Goal: Task Accomplishment & Management: Manage account settings

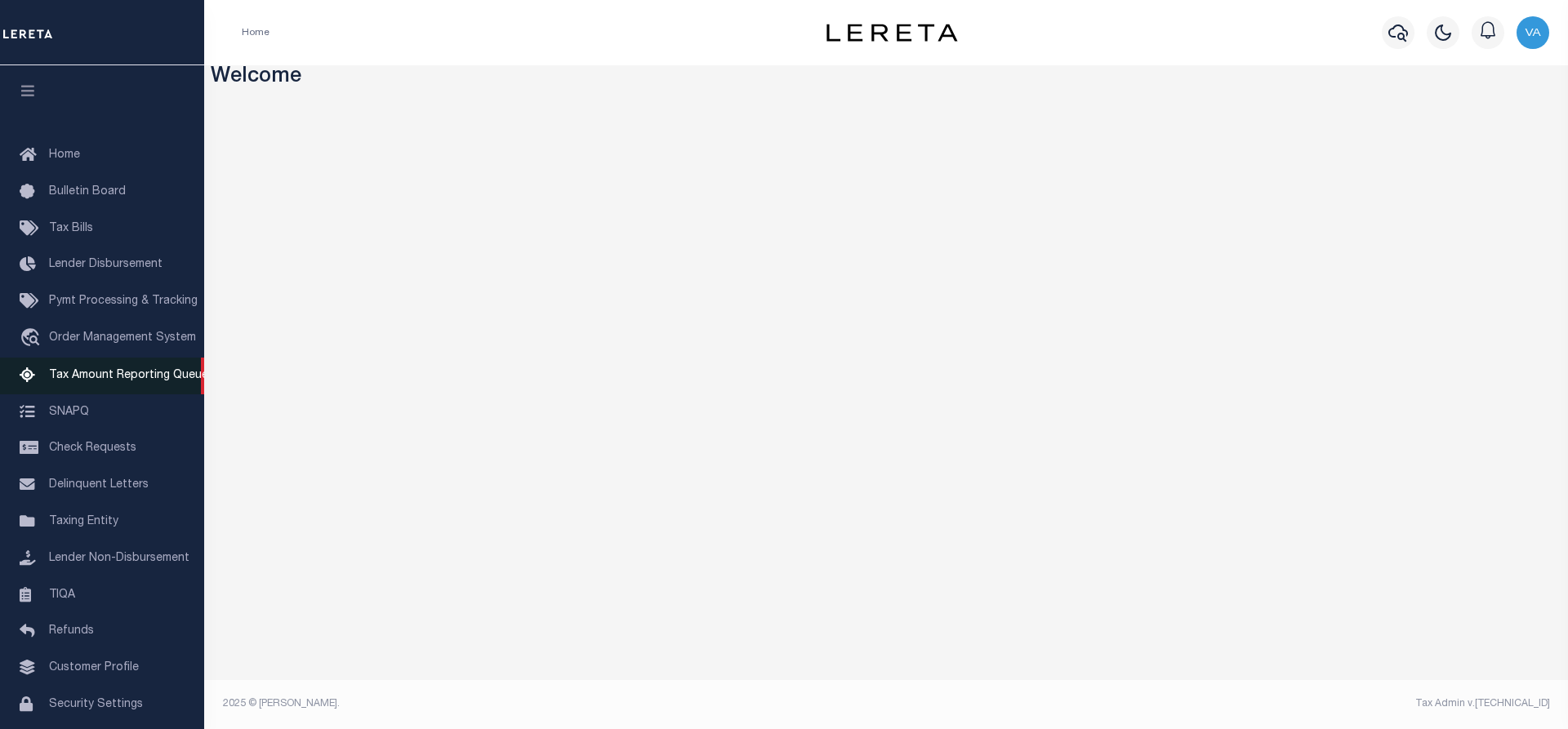
click at [83, 377] on span "Tax Amount Reporting Queue" at bounding box center [128, 376] width 159 height 12
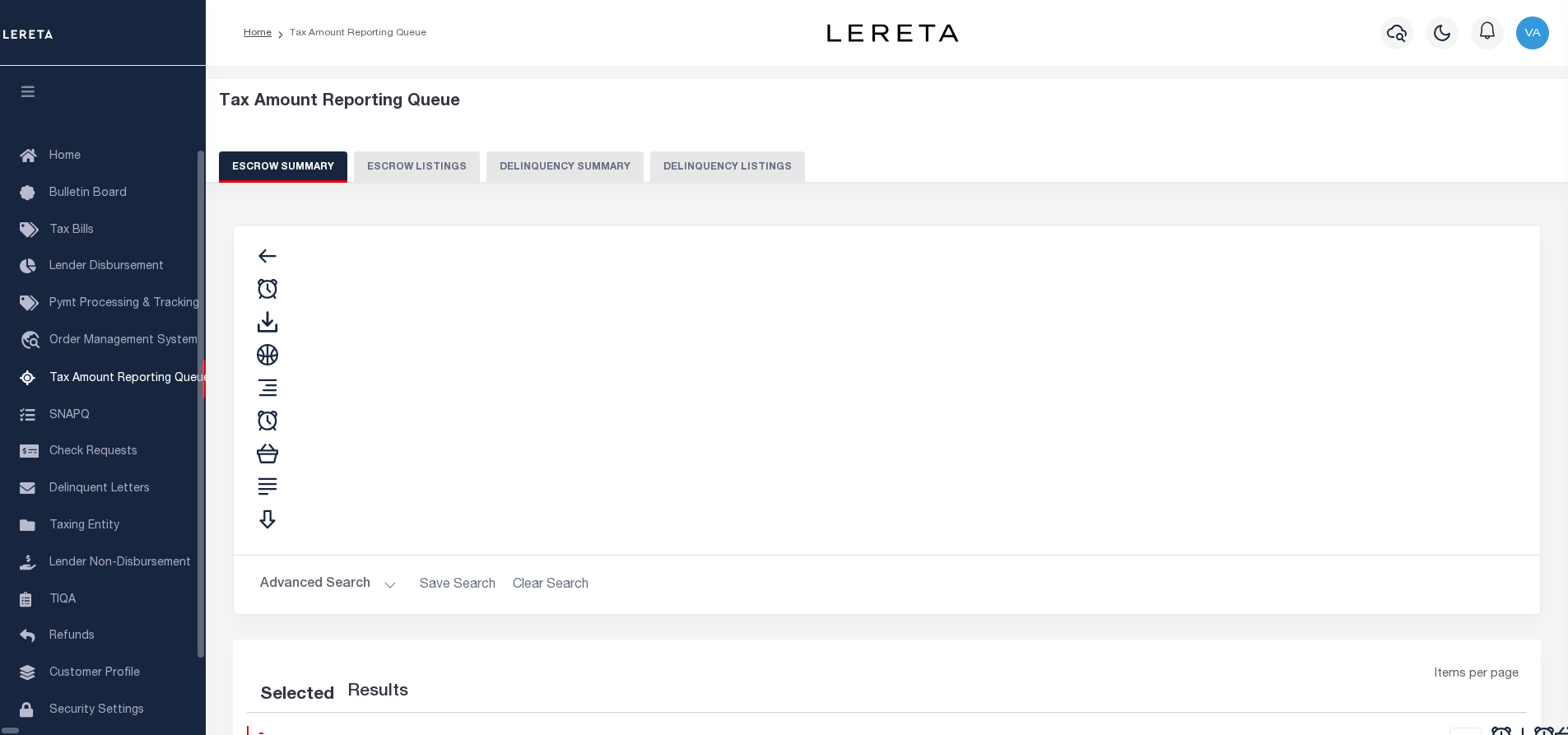
select select "100"
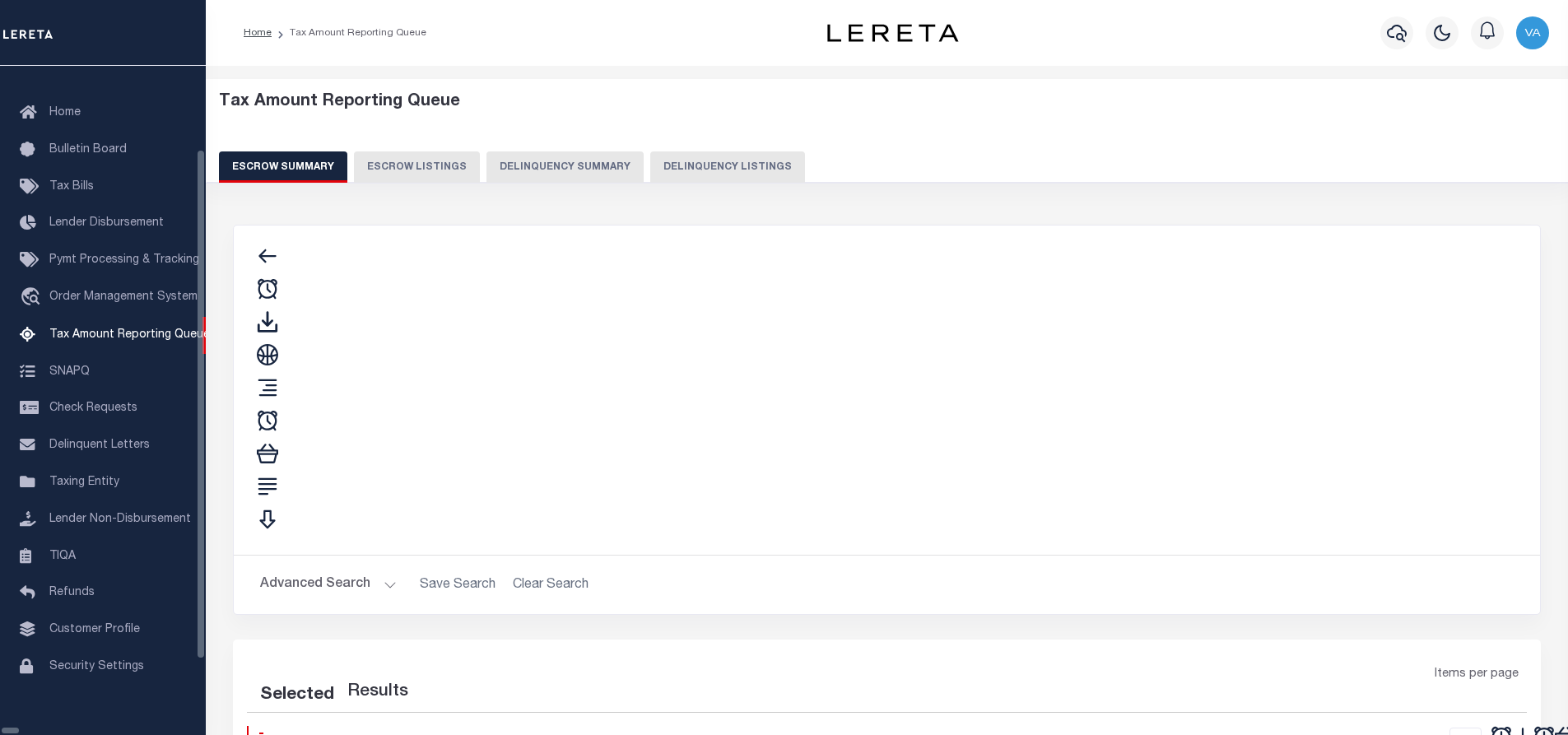
select select "100"
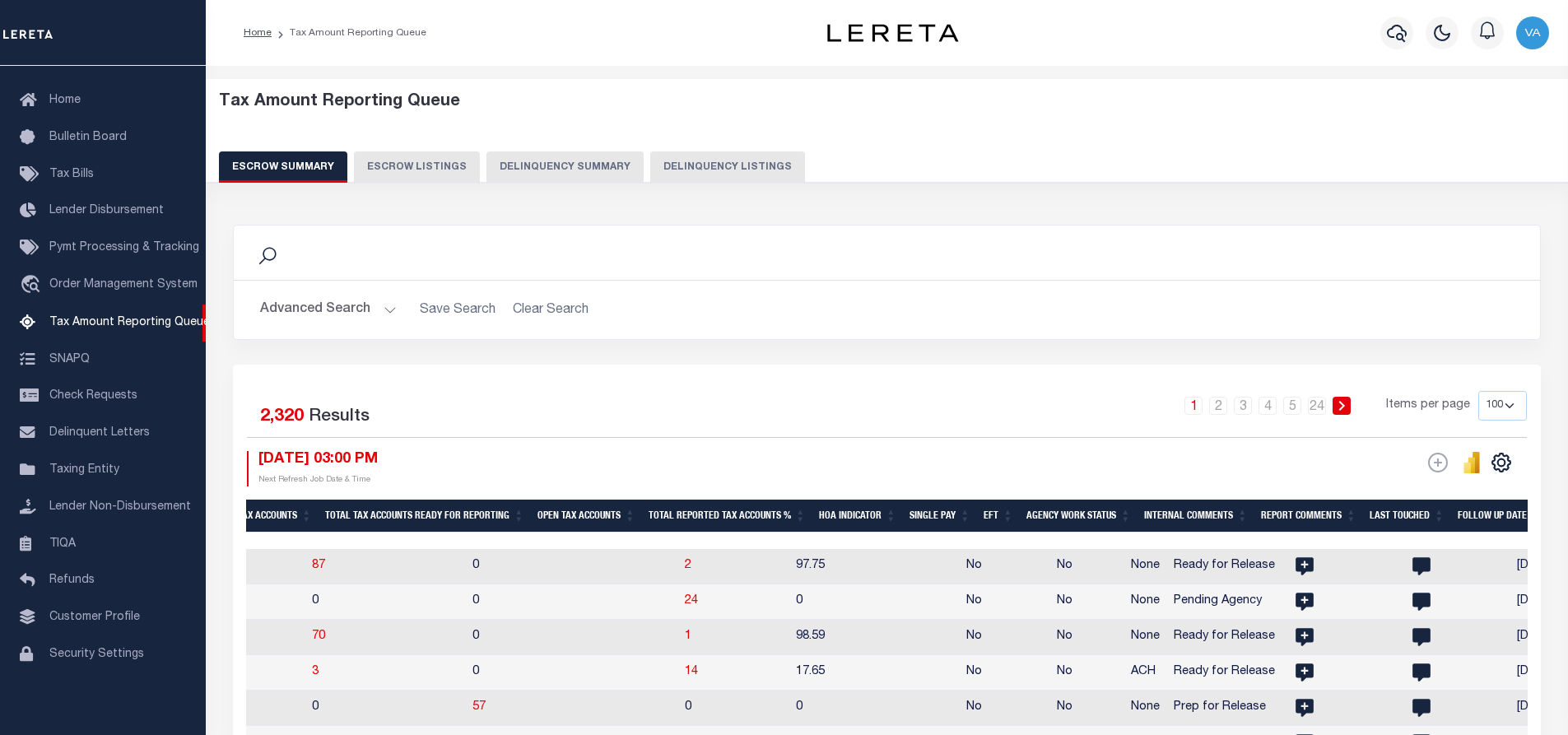
scroll to position [0, 0]
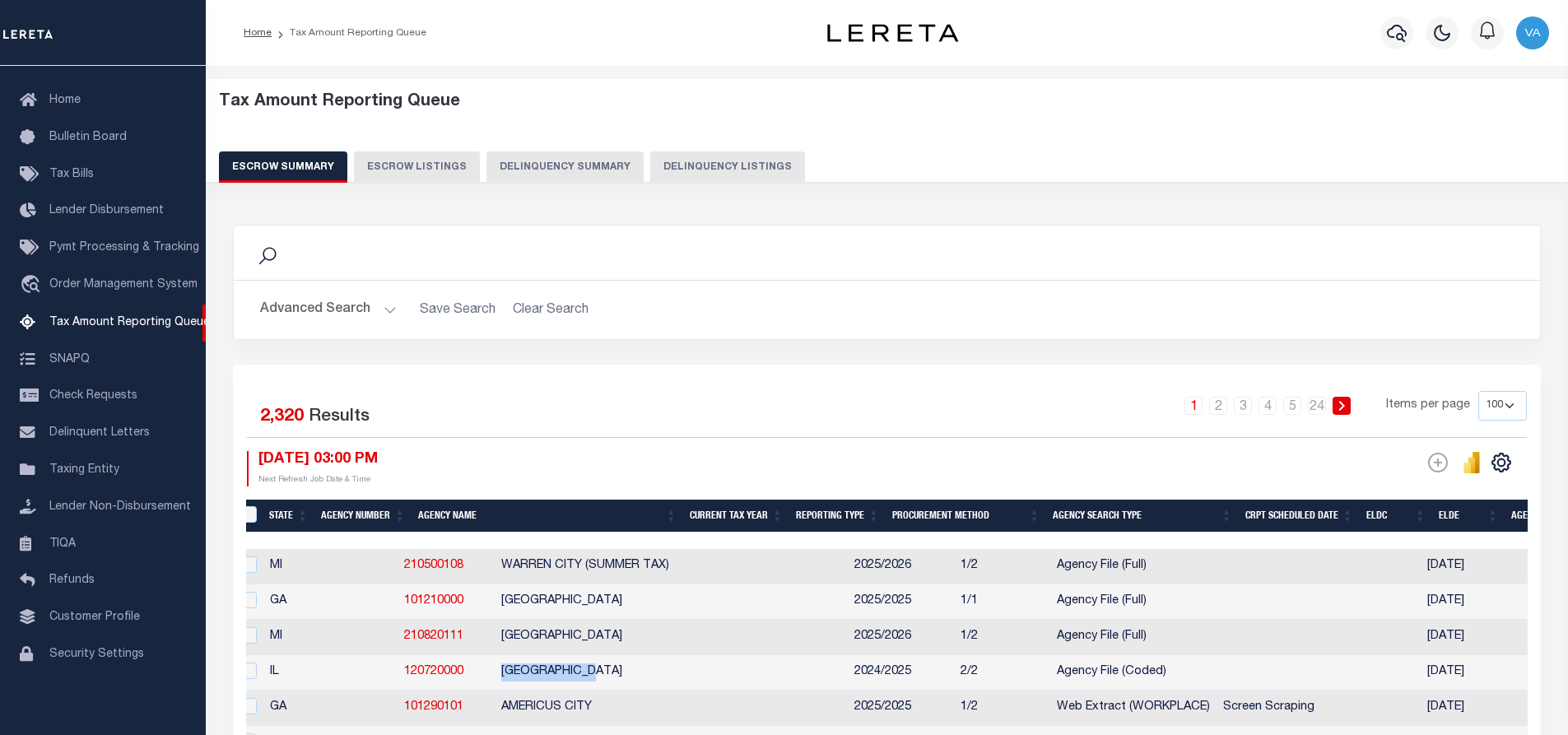
drag, startPoint x: 518, startPoint y: 680, endPoint x: 417, endPoint y: 683, distance: 101.0
click at [494, 683] on td "[GEOGRAPHIC_DATA]" at bounding box center [670, 672] width 353 height 35
checkbox input "true"
copy td "[GEOGRAPHIC_DATA]"
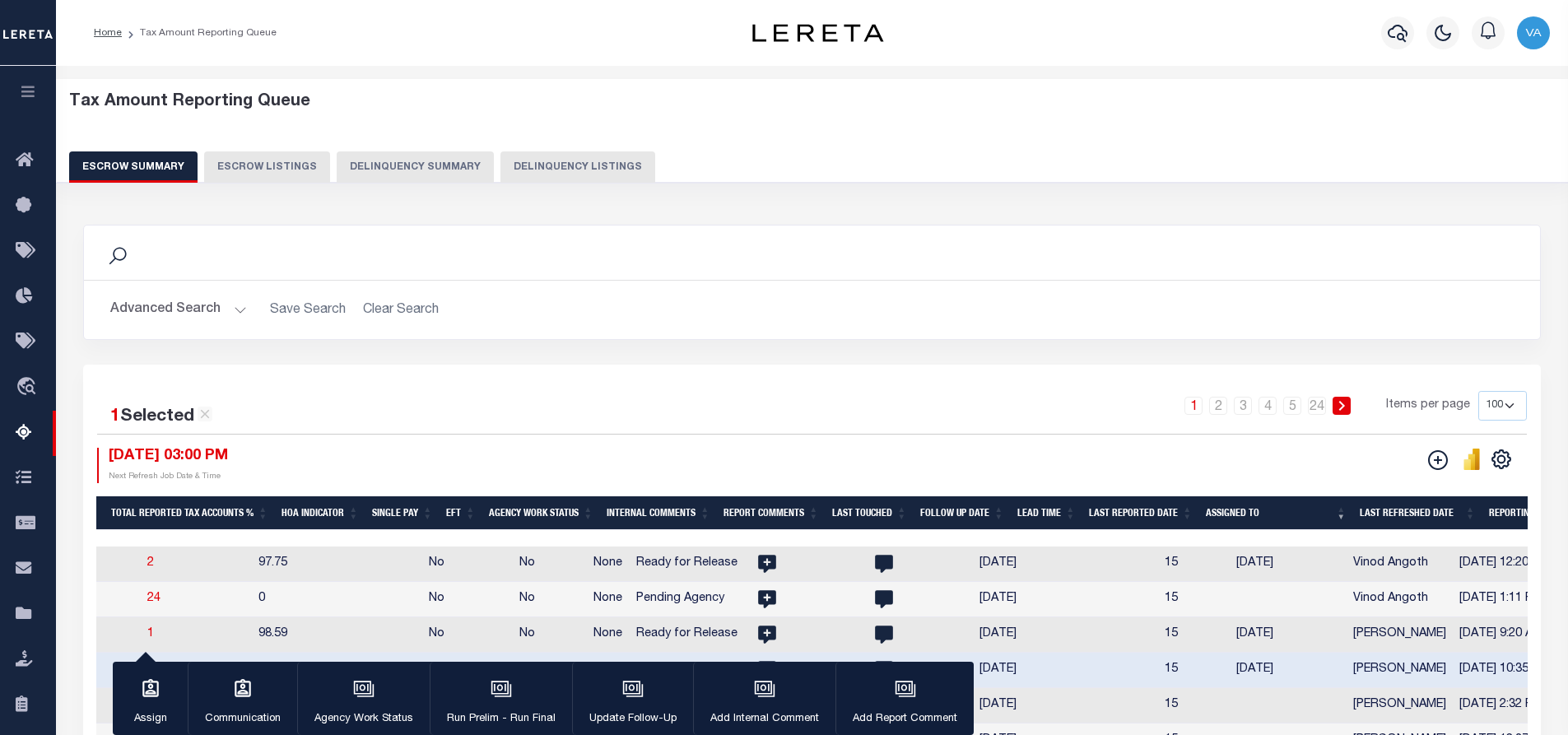
click at [1061, 615] on td at bounding box center [1109, 600] width 97 height 35
checkbox input "true"
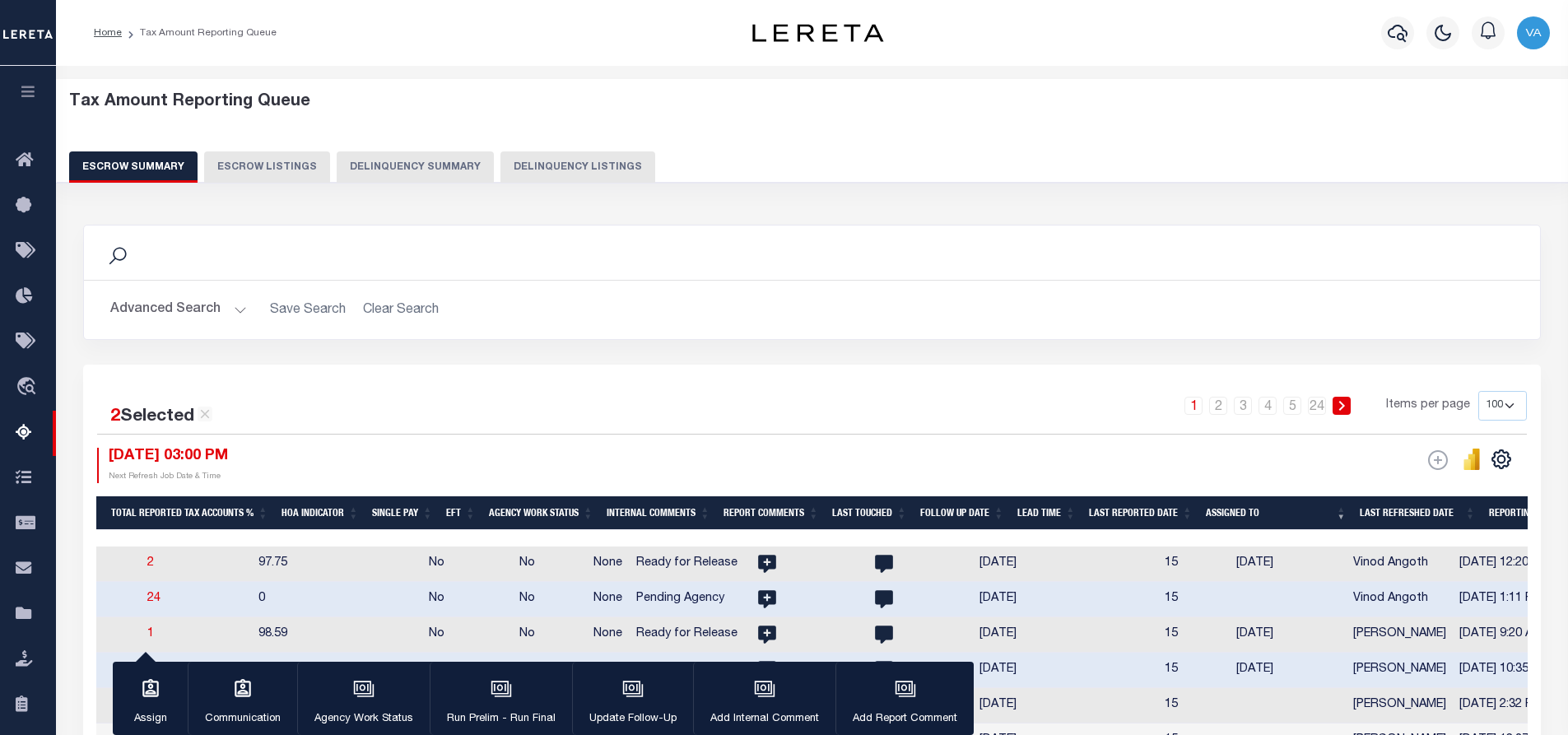
click at [1347, 671] on td "[PERSON_NAME]" at bounding box center [1400, 670] width 106 height 35
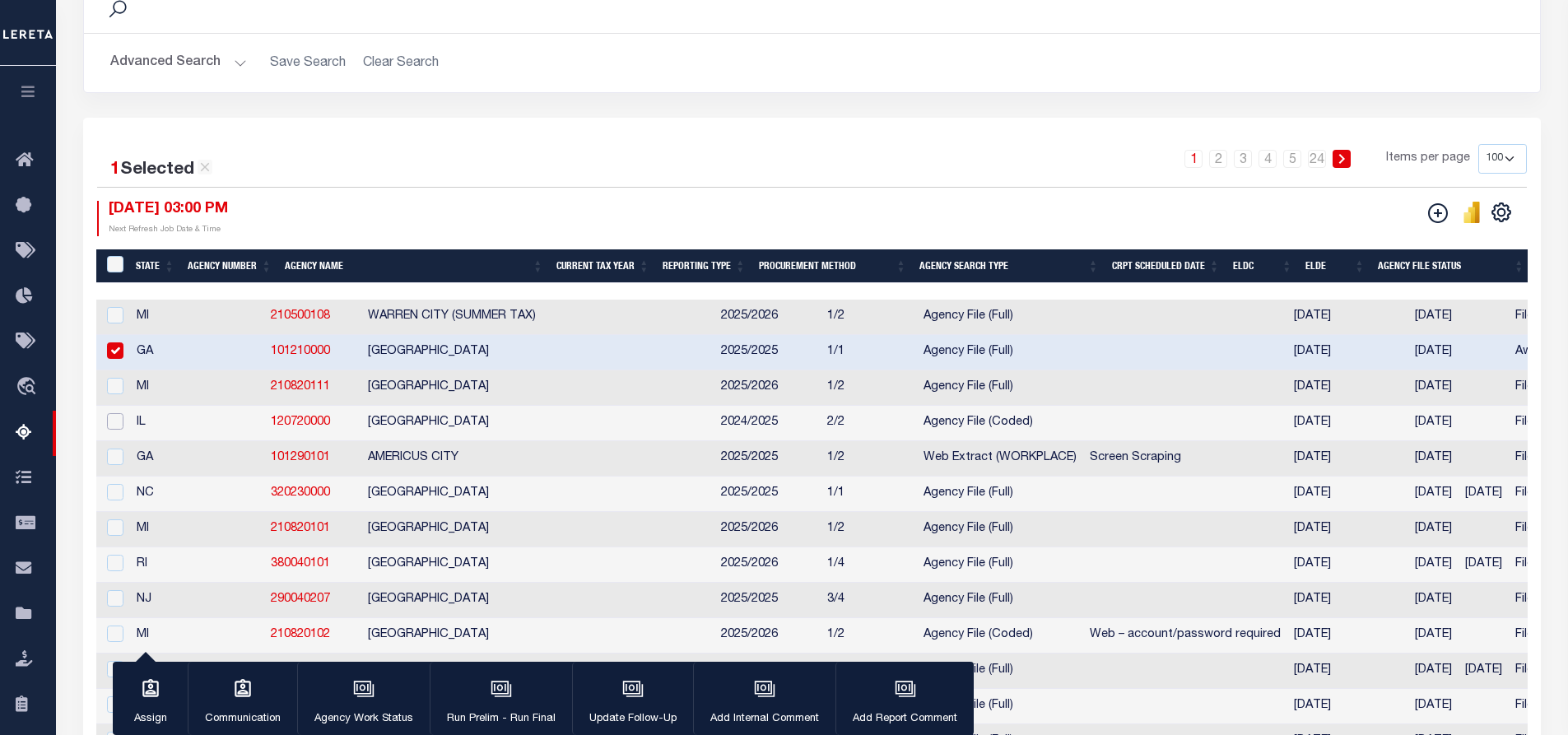
click at [121, 426] on input "checkbox" at bounding box center [115, 421] width 17 height 17
checkbox input "true"
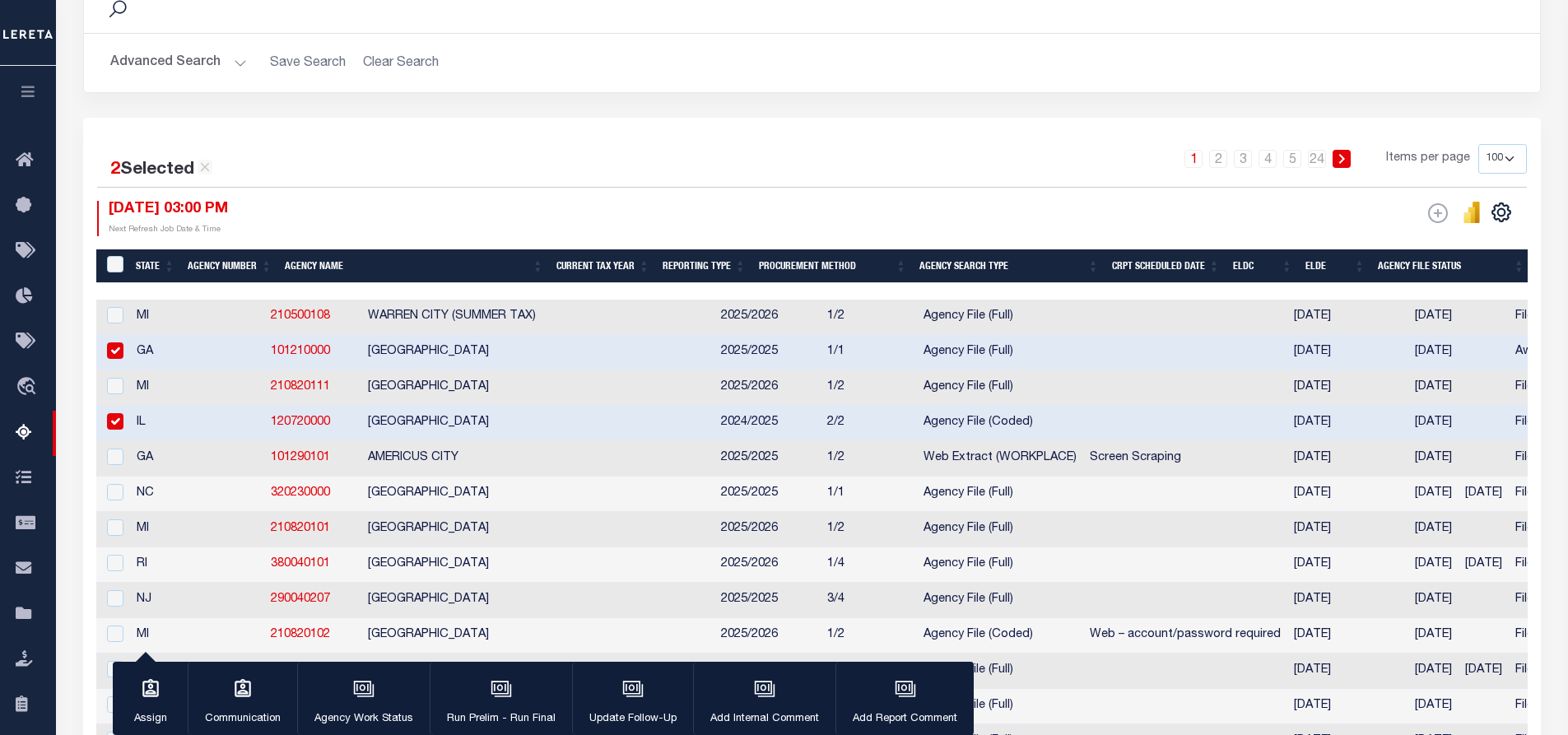
click at [107, 352] on input "checkbox" at bounding box center [115, 350] width 17 height 17
checkbox input "false"
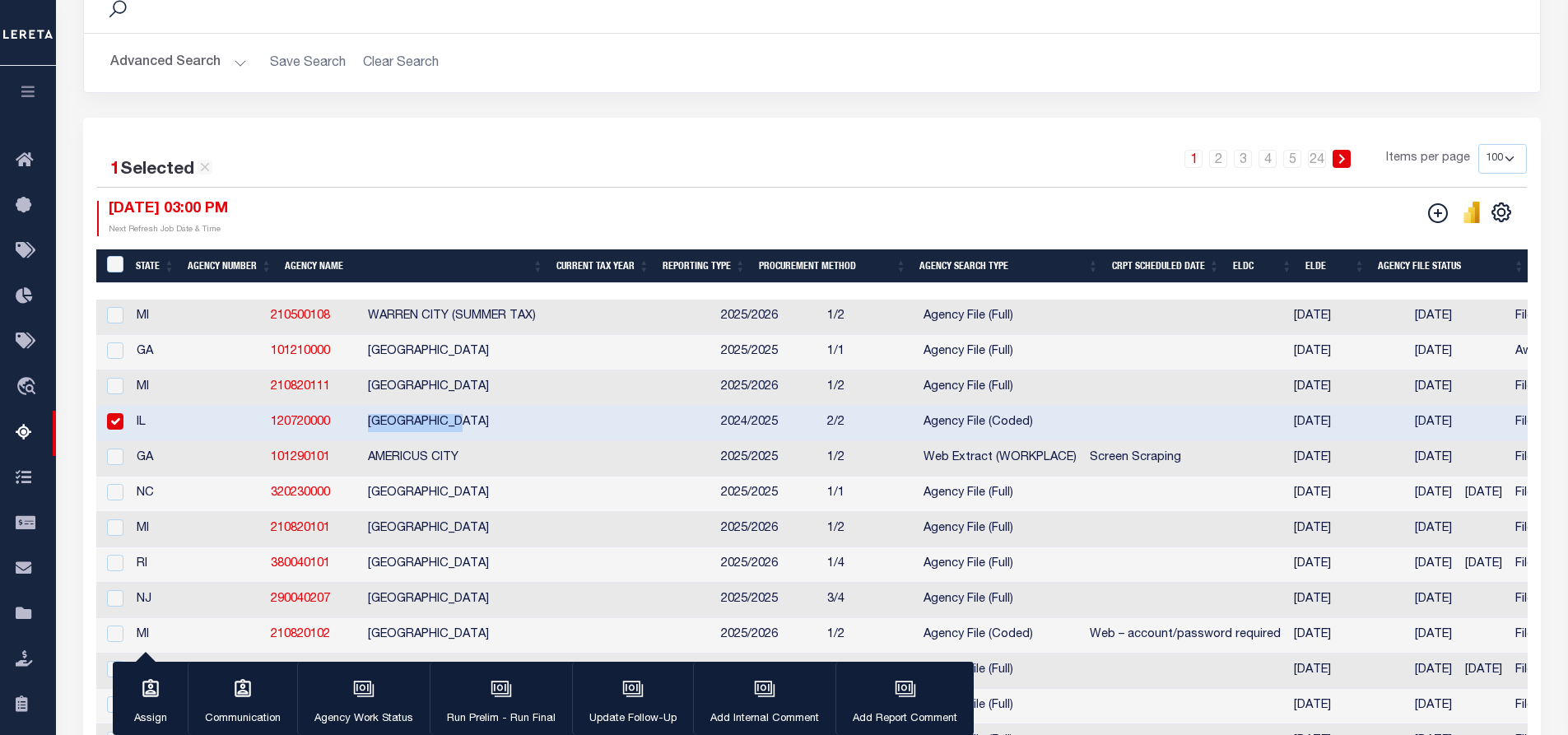
drag, startPoint x: 392, startPoint y: 427, endPoint x: 278, endPoint y: 421, distance: 114.2
click at [361, 421] on td "[GEOGRAPHIC_DATA]" at bounding box center [537, 424] width 353 height 35
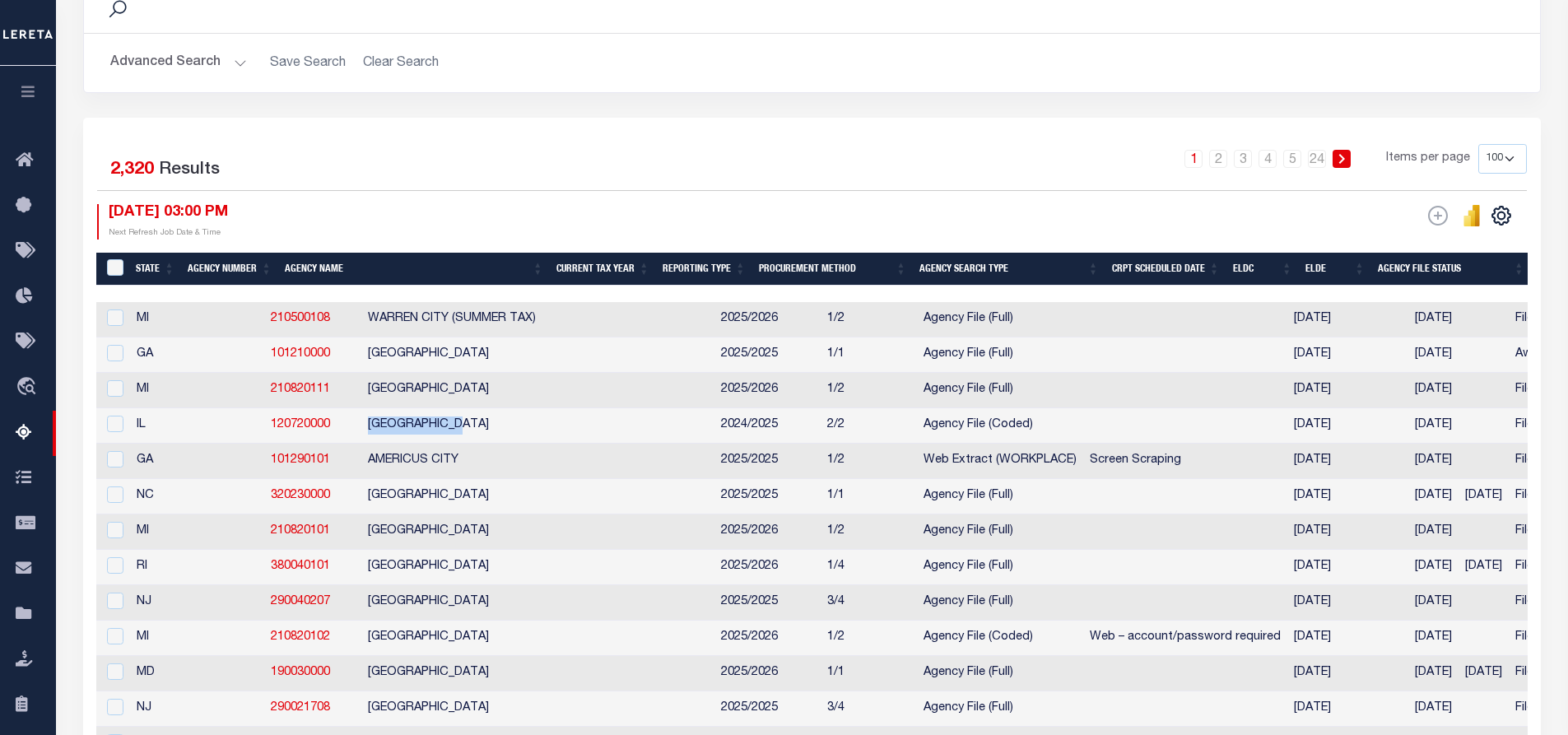
click at [373, 433] on td "[GEOGRAPHIC_DATA]" at bounding box center [537, 426] width 353 height 35
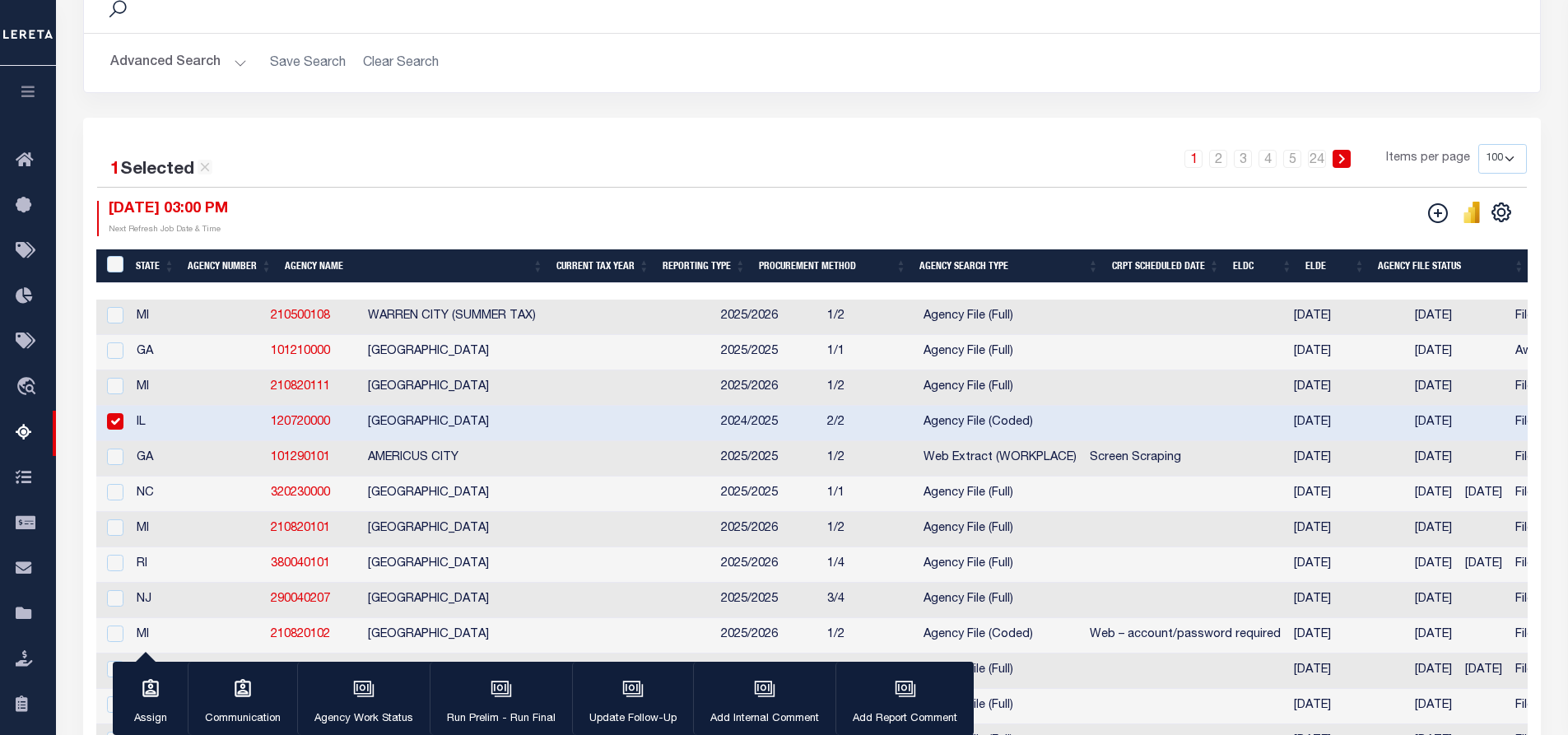
click at [373, 433] on td "[GEOGRAPHIC_DATA]" at bounding box center [537, 424] width 353 height 35
checkbox input "true"
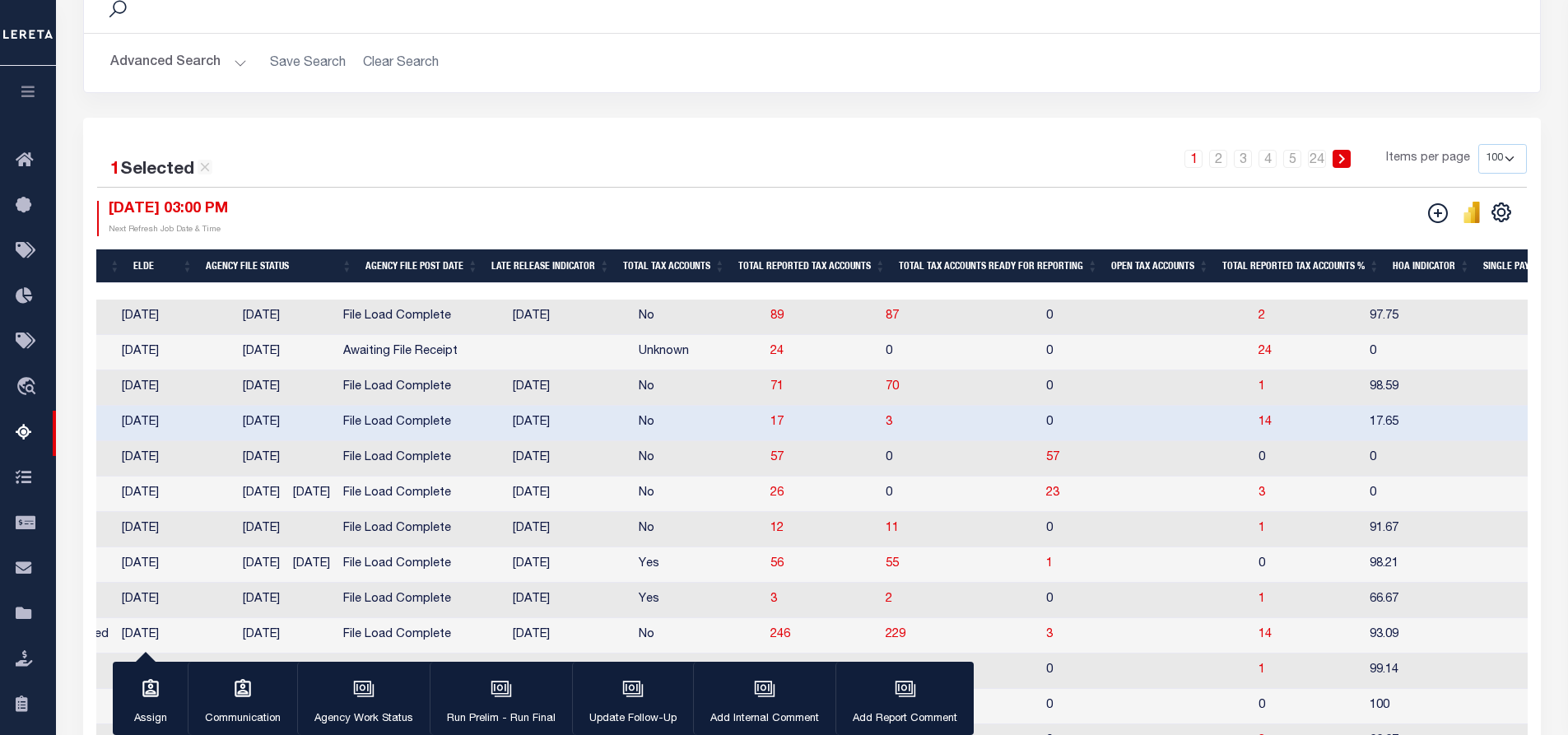
scroll to position [0, 1218]
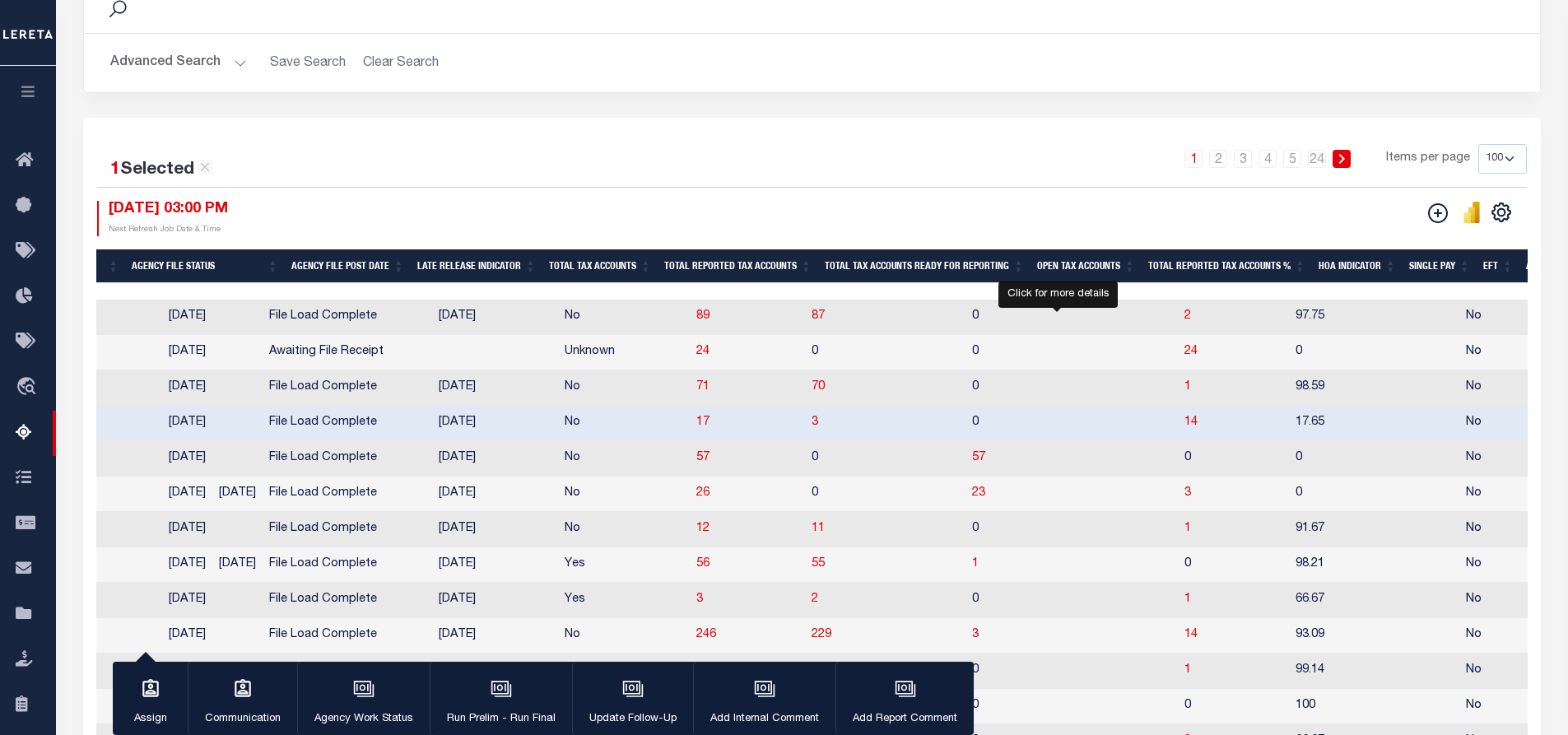
click at [1184, 426] on span "14" at bounding box center [1190, 423] width 13 height 12
select select "100"
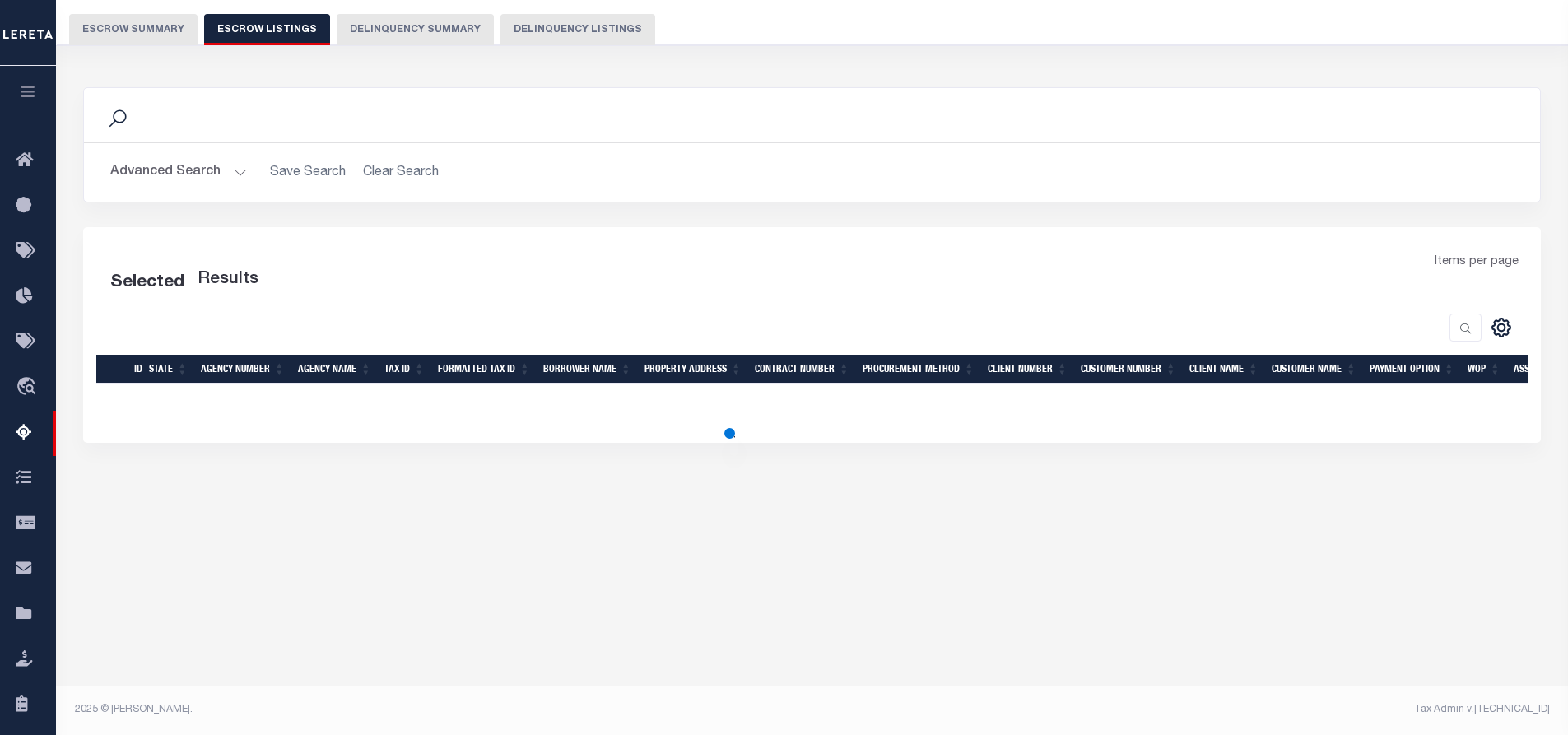
select select "100"
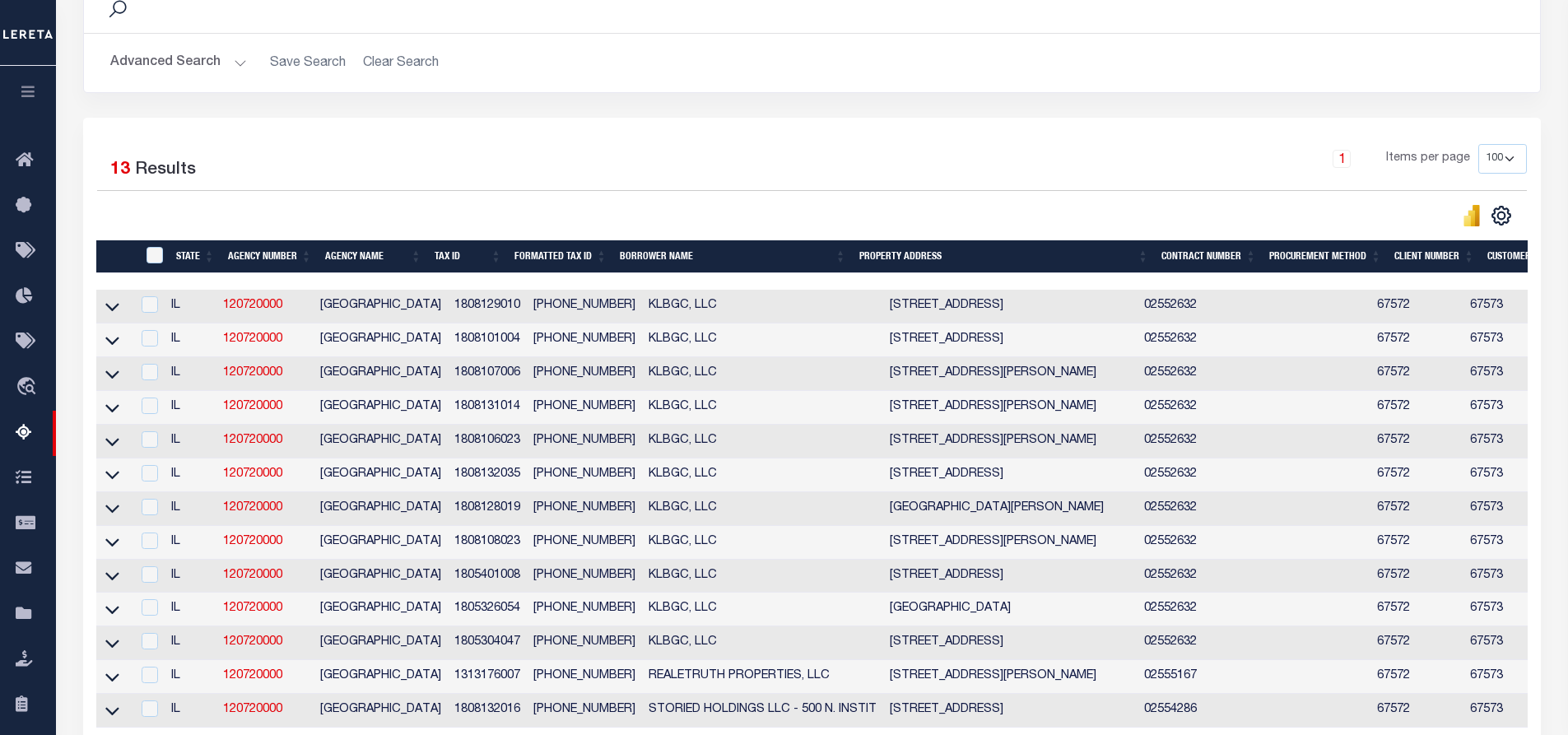
click at [458, 309] on td "1808129010" at bounding box center [487, 306] width 80 height 33
checkbox input "false"
copy td "1808129010"
click at [619, 132] on div "1 Selected 13 Results 1 Items per page 10 25 50 100 500" at bounding box center [811, 429] width 1457 height 623
